Goal: Task Accomplishment & Management: Use online tool/utility

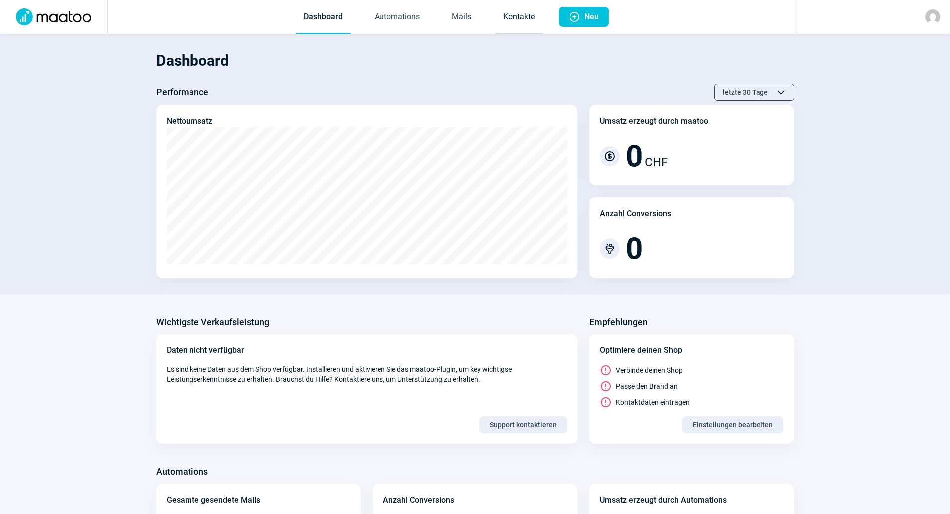
click at [524, 22] on link "Kontakte" at bounding box center [518, 17] width 47 height 33
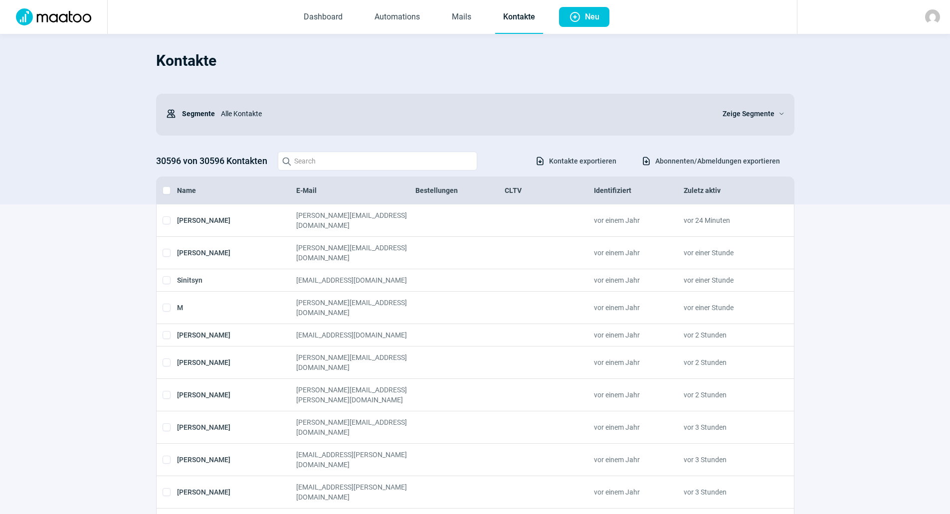
click at [61, 12] on img at bounding box center [53, 16] width 87 height 17
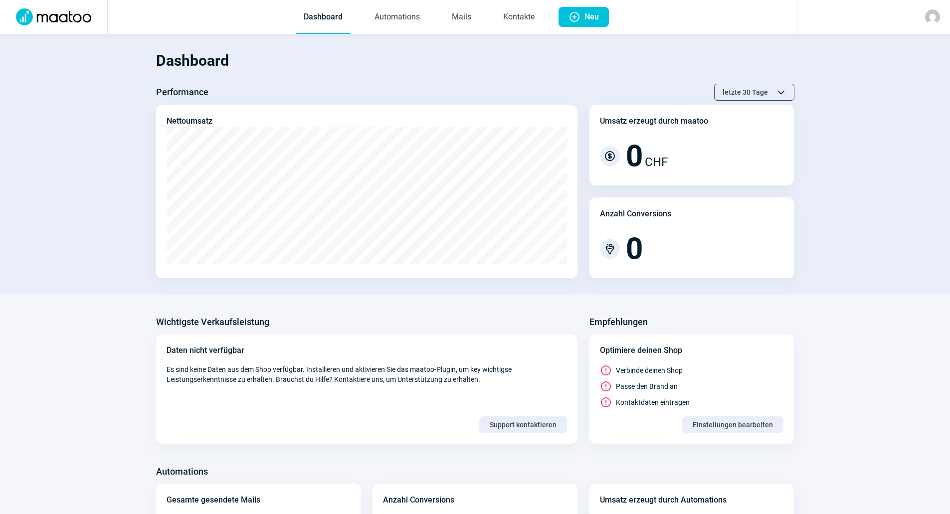
click at [937, 12] on img at bounding box center [932, 16] width 15 height 15
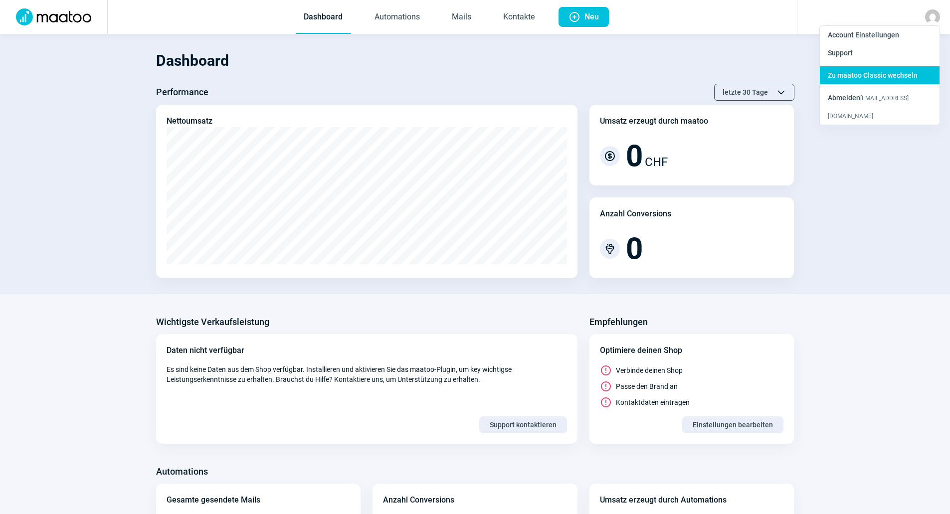
click at [896, 75] on span "Zu maatoo Classic wechseln" at bounding box center [873, 75] width 90 height 8
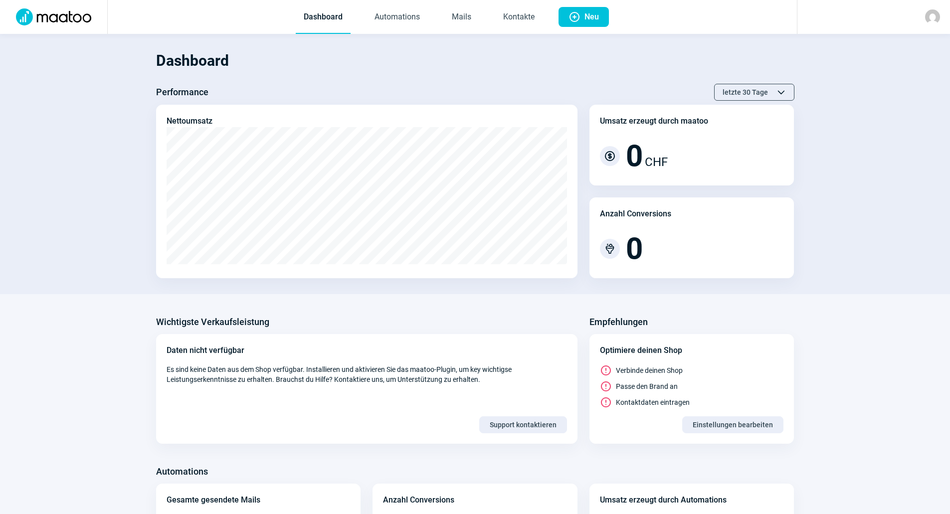
click at [925, 14] on div at bounding box center [932, 16] width 15 height 15
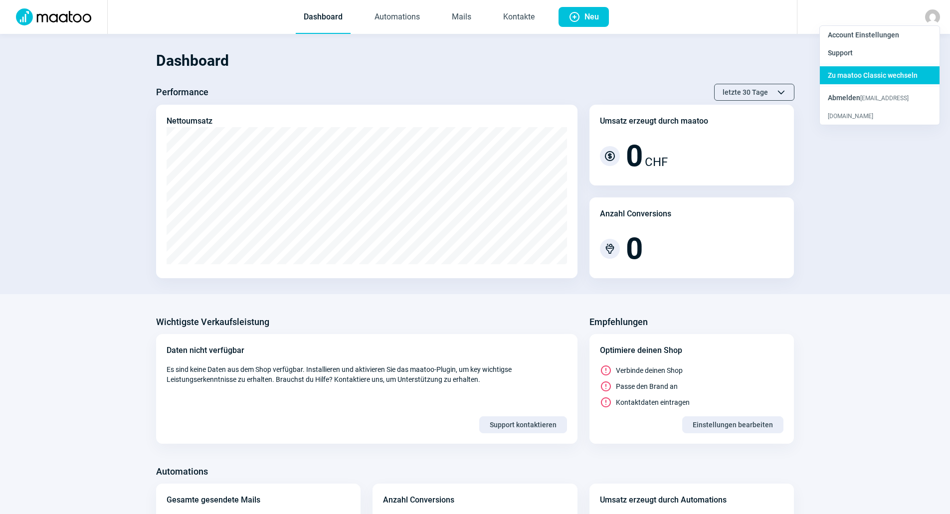
click at [859, 77] on span "Zu maatoo Classic wechseln" at bounding box center [873, 75] width 90 height 8
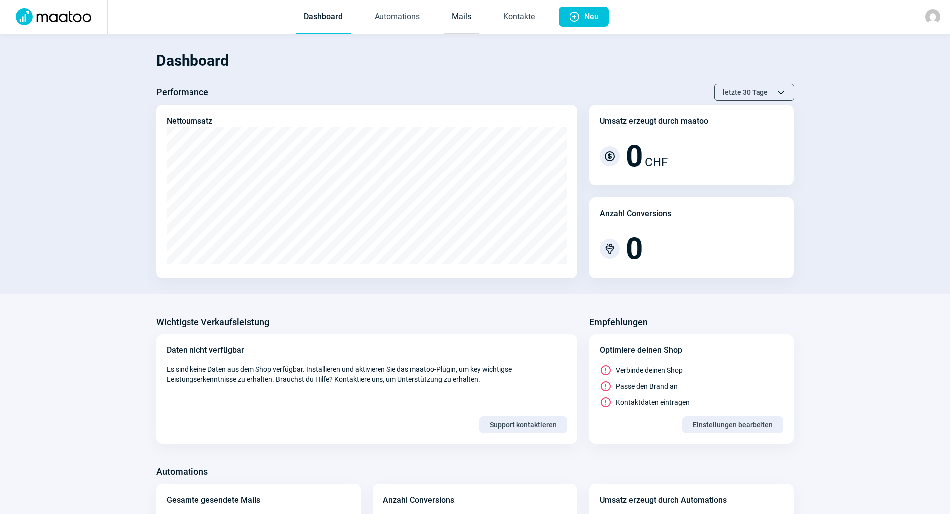
click at [466, 28] on link "Mails" at bounding box center [461, 17] width 35 height 33
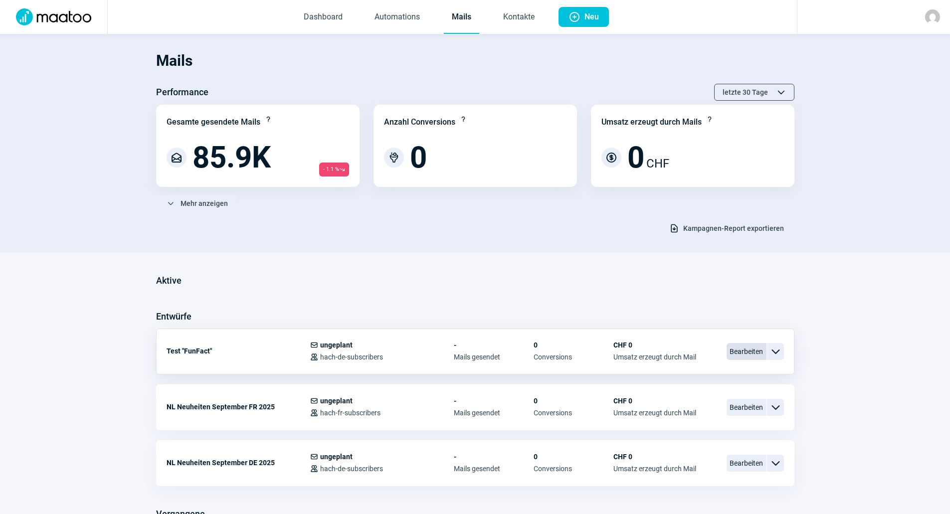
click at [750, 356] on span "Bearbeiten" at bounding box center [746, 351] width 40 height 17
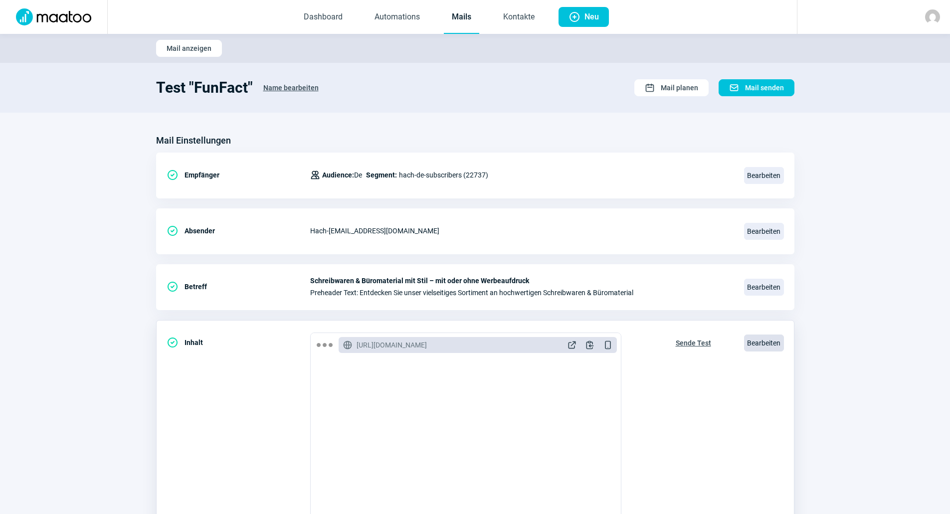
click at [763, 344] on span "Bearbeiten" at bounding box center [764, 343] width 40 height 17
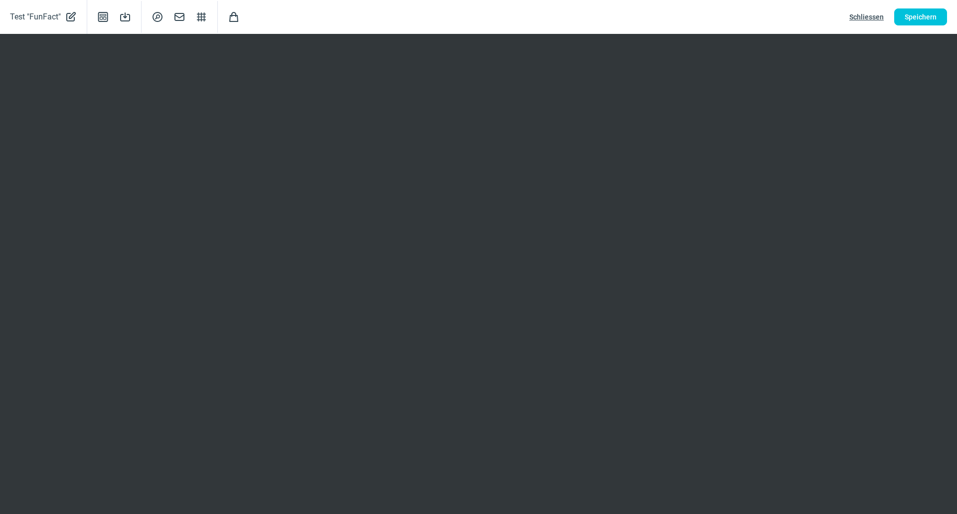
click at [729, 8] on div "Test "FunFact" PencilAlt icon Template icon Save icon SearchCircle icon Mail ic…" at bounding box center [478, 17] width 957 height 34
click at [907, 20] on span "Speichern" at bounding box center [921, 17] width 32 height 16
click at [883, 16] on span "Schliessen" at bounding box center [867, 17] width 34 height 16
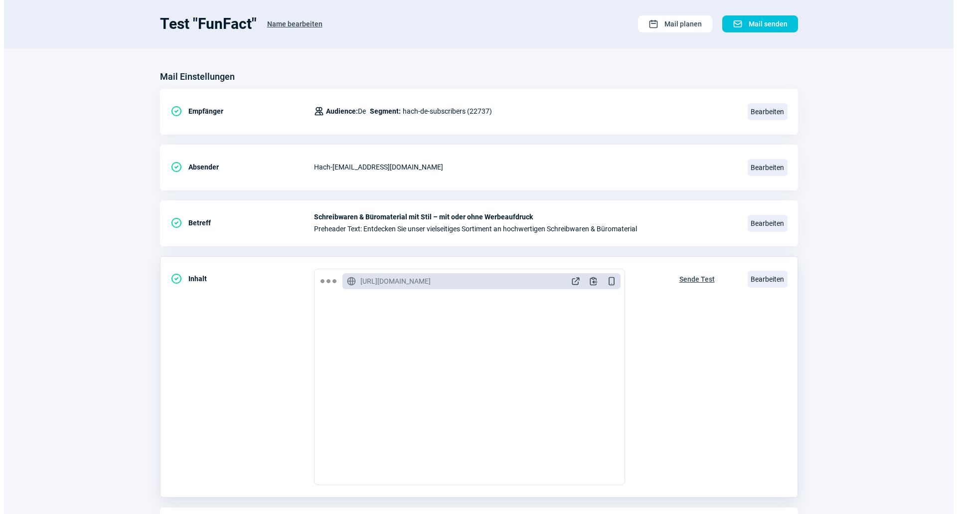
scroll to position [133, 0]
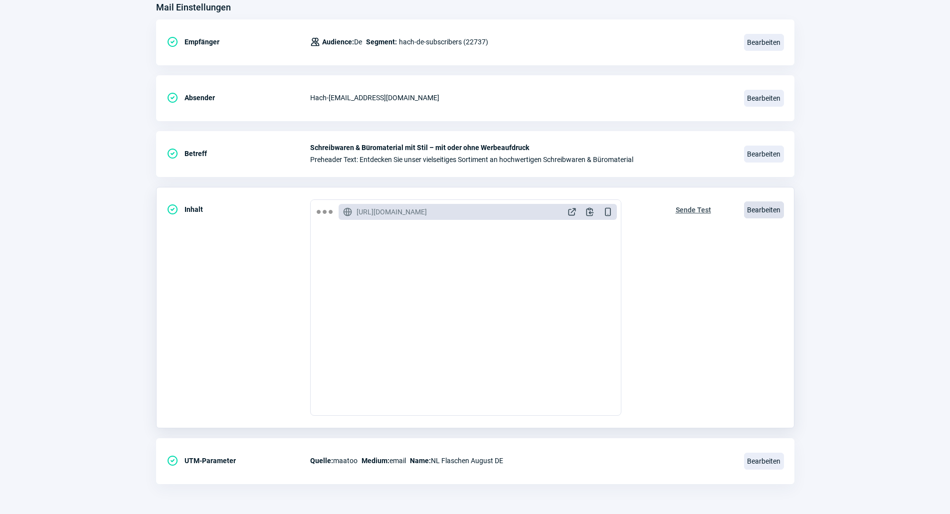
click at [764, 210] on span "Bearbeiten" at bounding box center [764, 209] width 40 height 17
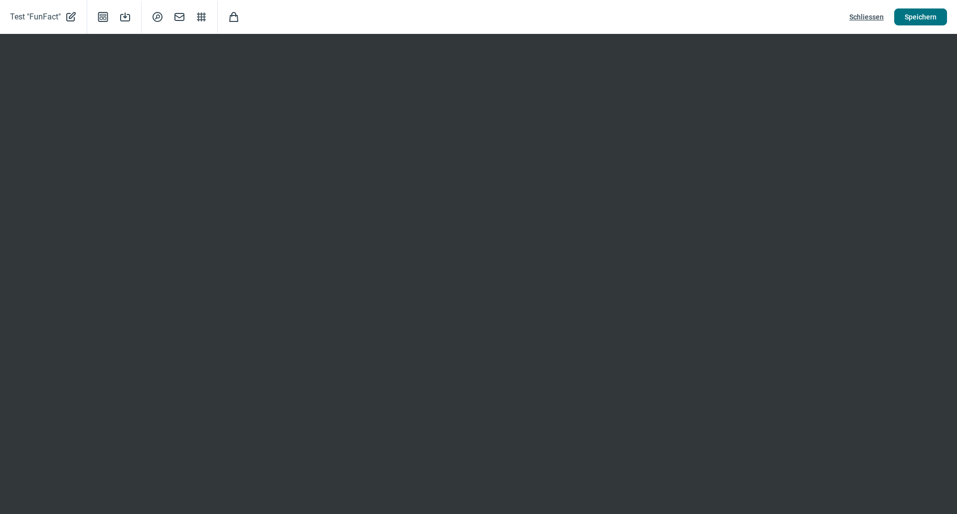
click at [921, 23] on span "Speichern" at bounding box center [921, 17] width 32 height 16
click at [861, 13] on span "Schliessen" at bounding box center [867, 17] width 34 height 16
